Goal: Transaction & Acquisition: Register for event/course

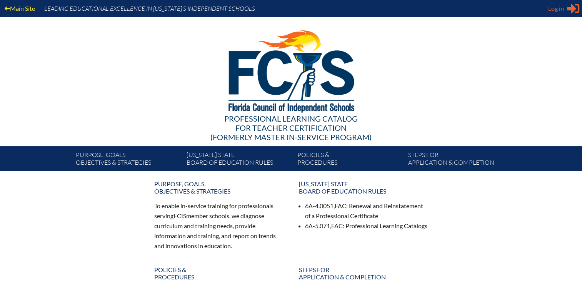
type input "[EMAIL_ADDRESS][DOMAIN_NAME]"
click at [562, 10] on span "Log in" at bounding box center [556, 8] width 16 height 9
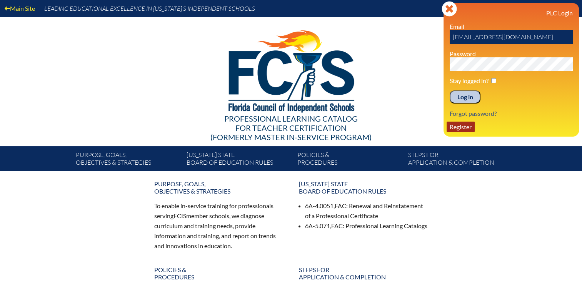
click at [457, 124] on link "Register" at bounding box center [461, 127] width 28 height 10
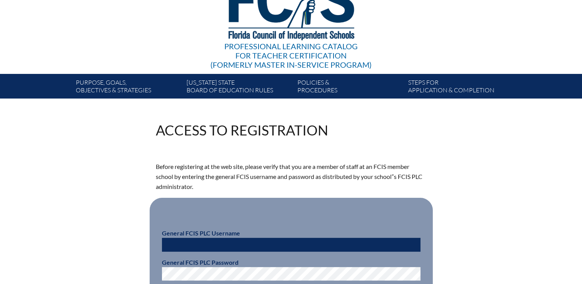
scroll to position [192, 0]
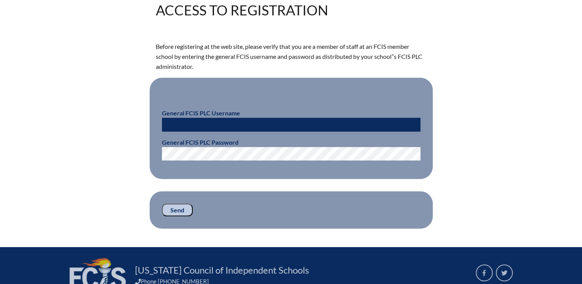
type input "[EMAIL_ADDRESS][DOMAIN_NAME]"
drag, startPoint x: 219, startPoint y: 125, endPoint x: 131, endPoint y: 124, distance: 87.3
click at [131, 124] on div "Access to Registration Before registering at the web site, please verify that y…" at bounding box center [291, 115] width 432 height 225
type input "fcismember"
click at [174, 209] on input "Send" at bounding box center [177, 210] width 31 height 13
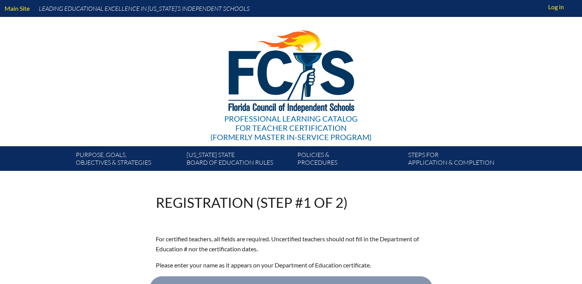
scroll to position [192, 0]
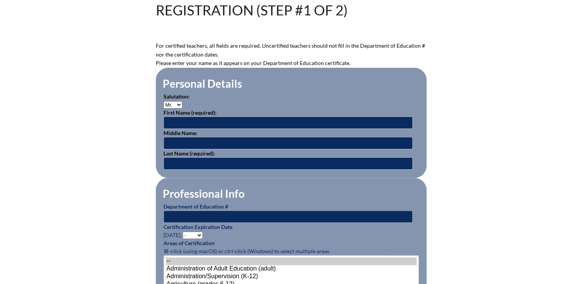
type input "[EMAIL_ADDRESS][DOMAIN_NAME]"
click at [211, 126] on input "text" at bounding box center [288, 123] width 249 height 12
type input "April"
type input "Kellogg"
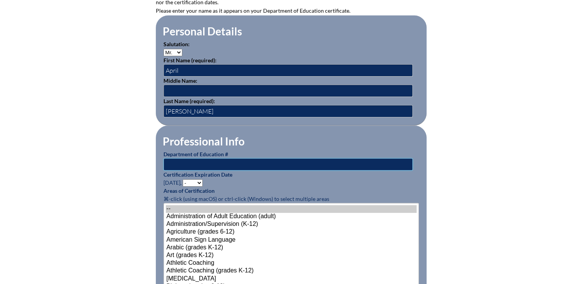
scroll to position [308, 0]
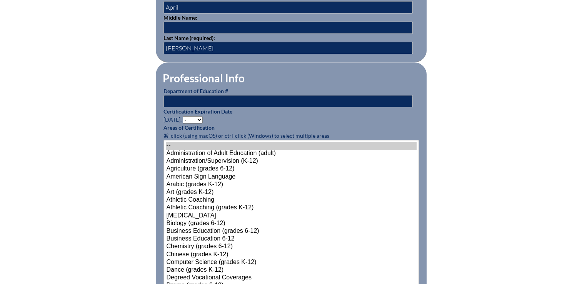
click at [199, 116] on select "- 2031 2030 2029 2028 2027 2026 2025 2024 2023 2022 2021 2020 2019 2018 2017 20…" at bounding box center [193, 119] width 20 height 7
select select "2027"
click at [184, 116] on select "- 2031 2030 2029 2028 2027 2026 2025 2024 2023 2022 2021 2020 2019 2018 2017 20…" at bounding box center [193, 119] width 20 height 7
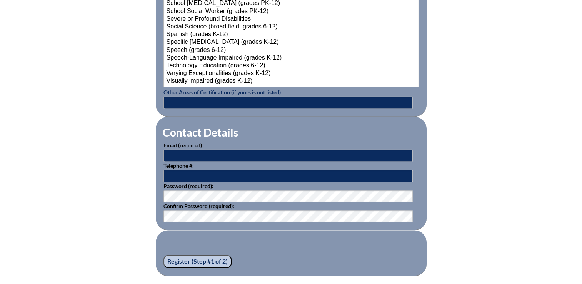
scroll to position [1077, 0]
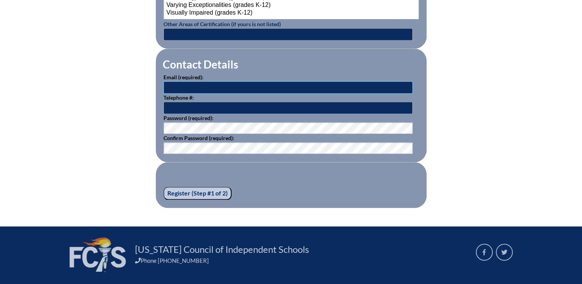
click at [187, 87] on input "text" at bounding box center [288, 87] width 249 height 12
paste input "akellogg@stjohnseagles.org"
type input "akellogg@stjohnseagles.org"
click at [219, 188] on input "Register (Step #1 of 2)" at bounding box center [198, 193] width 68 height 13
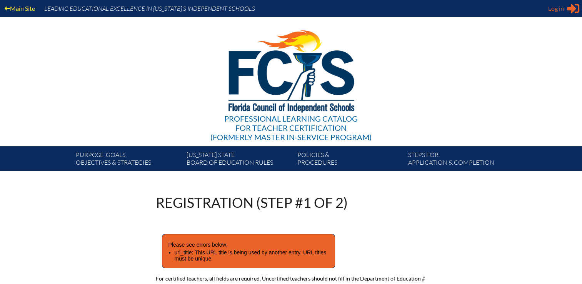
type input "[EMAIL_ADDRESS][DOMAIN_NAME]"
click at [559, 10] on span "Log in" at bounding box center [556, 8] width 16 height 9
